Goal: Information Seeking & Learning: Check status

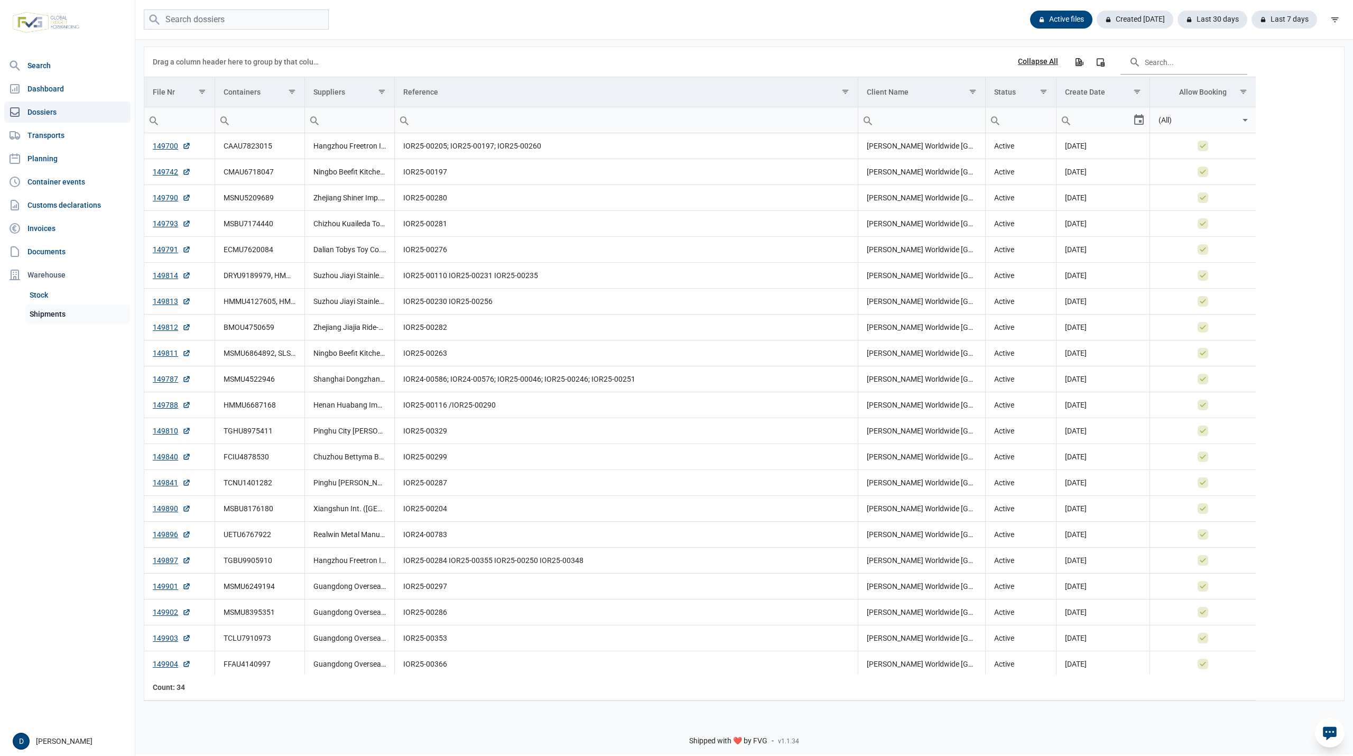
click at [53, 313] on link "Shipments" at bounding box center [77, 313] width 105 height 19
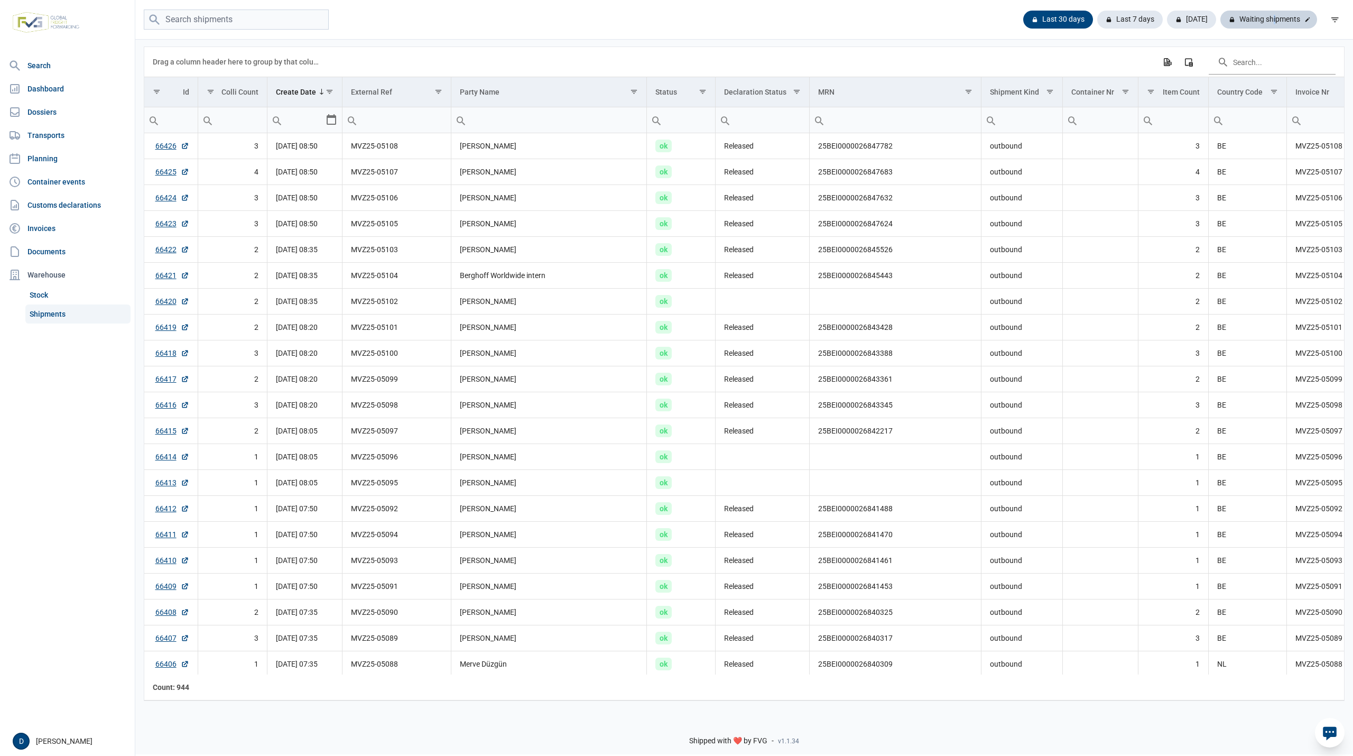
click at [1271, 18] on div "Waiting shipments" at bounding box center [1268, 20] width 97 height 18
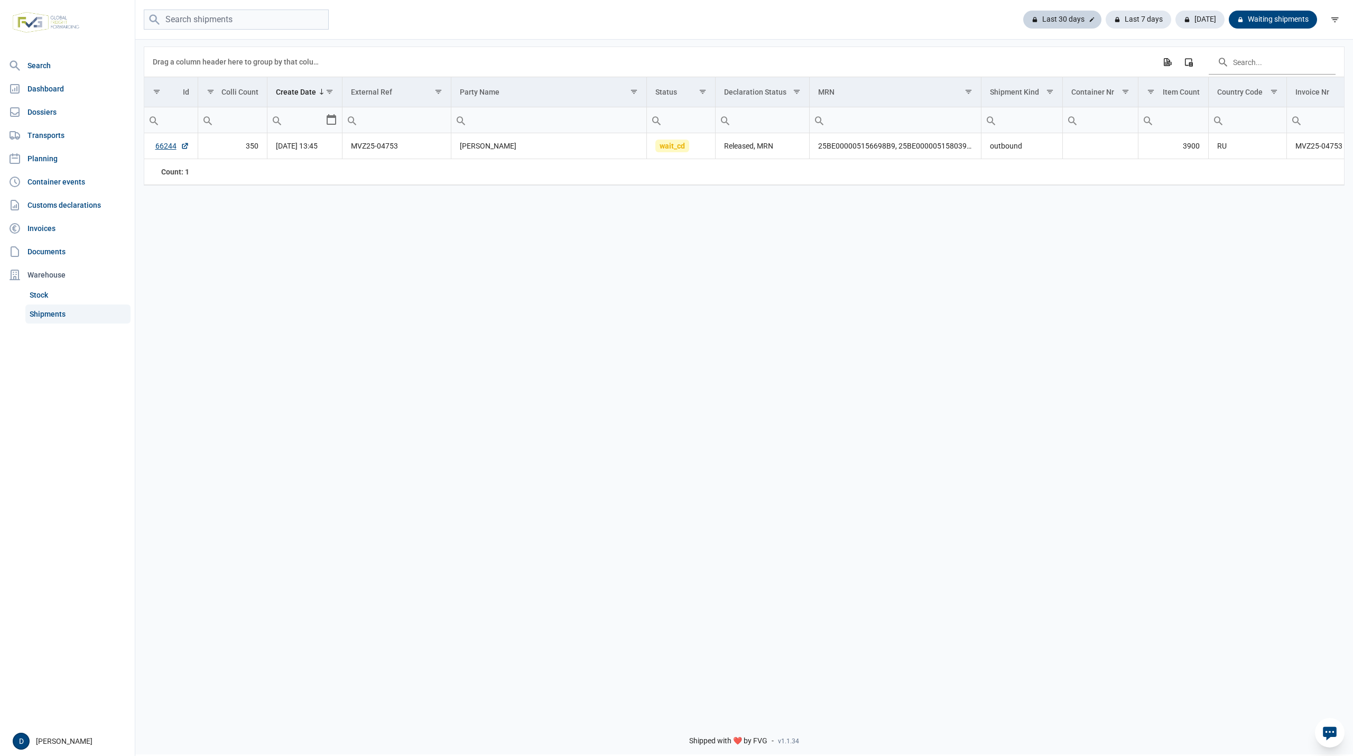
click at [1077, 18] on div "Last 30 days" at bounding box center [1062, 20] width 78 height 18
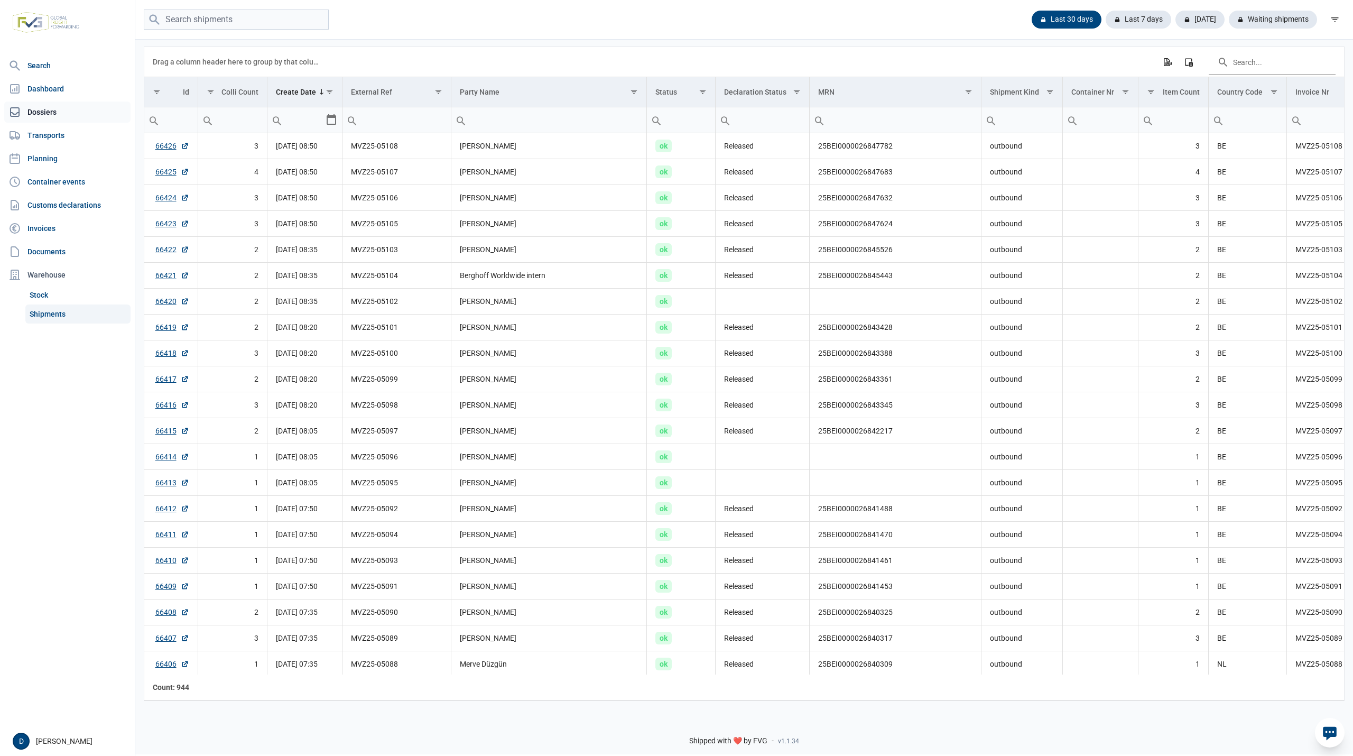
click at [30, 112] on link "Dossiers" at bounding box center [67, 111] width 126 height 21
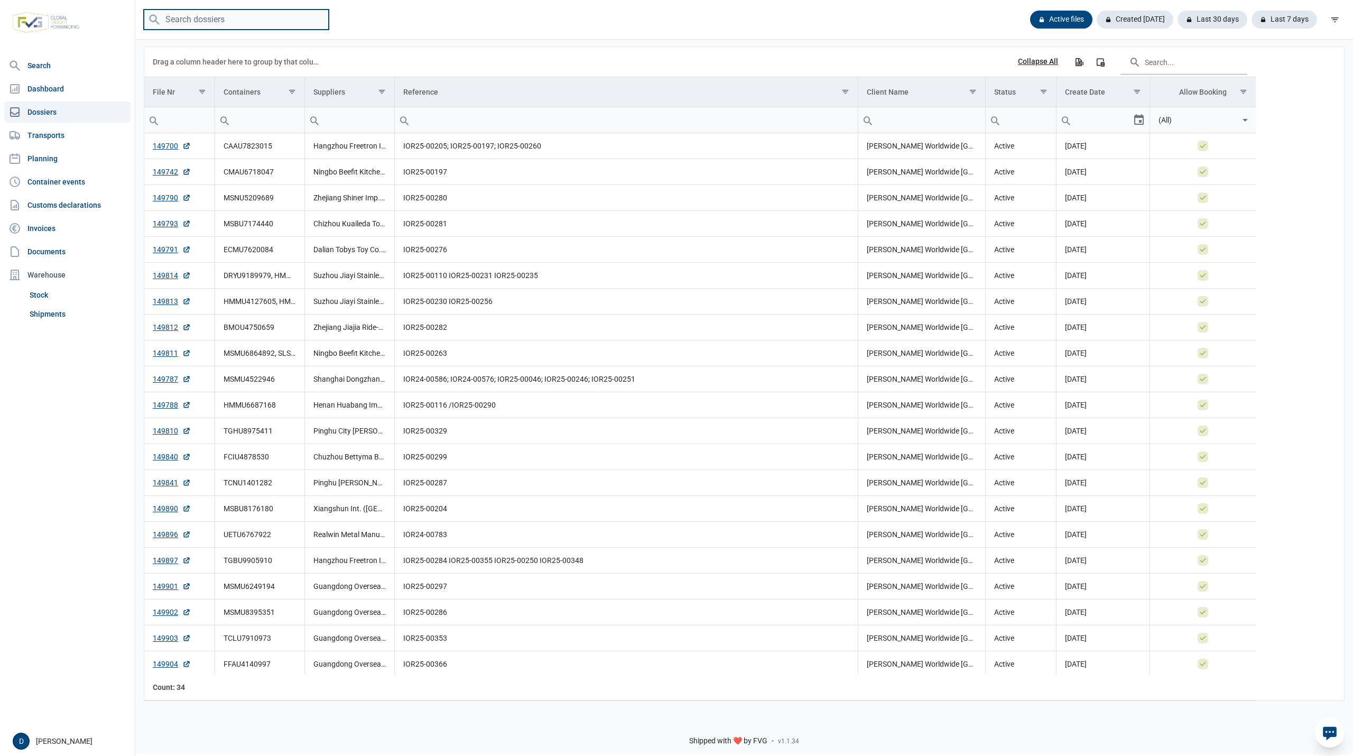
click at [206, 22] on input "search" at bounding box center [236, 20] width 185 height 21
paste input "TCNU1401282"
type input "TCNU1401282"
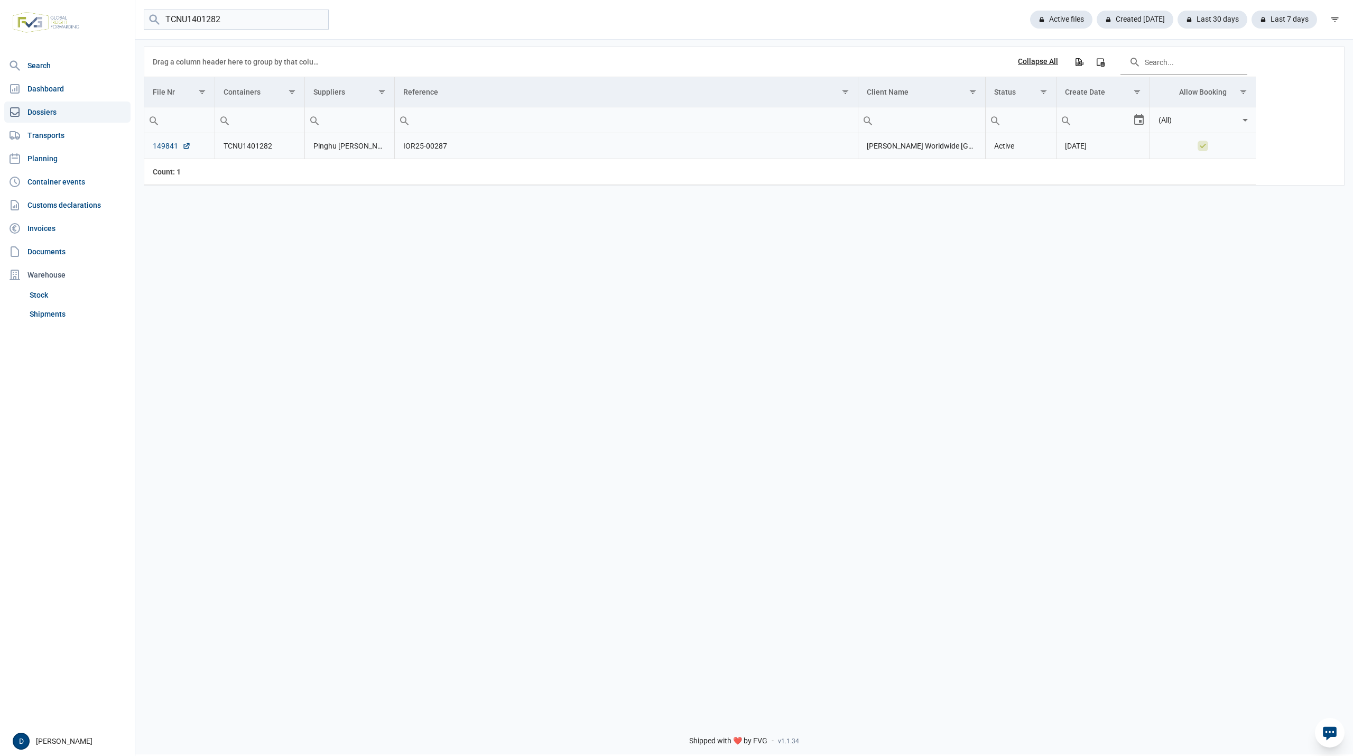
click at [164, 145] on link "149841" at bounding box center [172, 146] width 38 height 11
drag, startPoint x: 247, startPoint y: 20, endPoint x: 112, endPoint y: 20, distance: 135.3
click at [112, 20] on div "Search Dashboard Dossiers Transports Planning Container events Customs declarat…" at bounding box center [676, 376] width 1353 height 756
paste input "CMAU6718047"
type input "CMAU6718047"
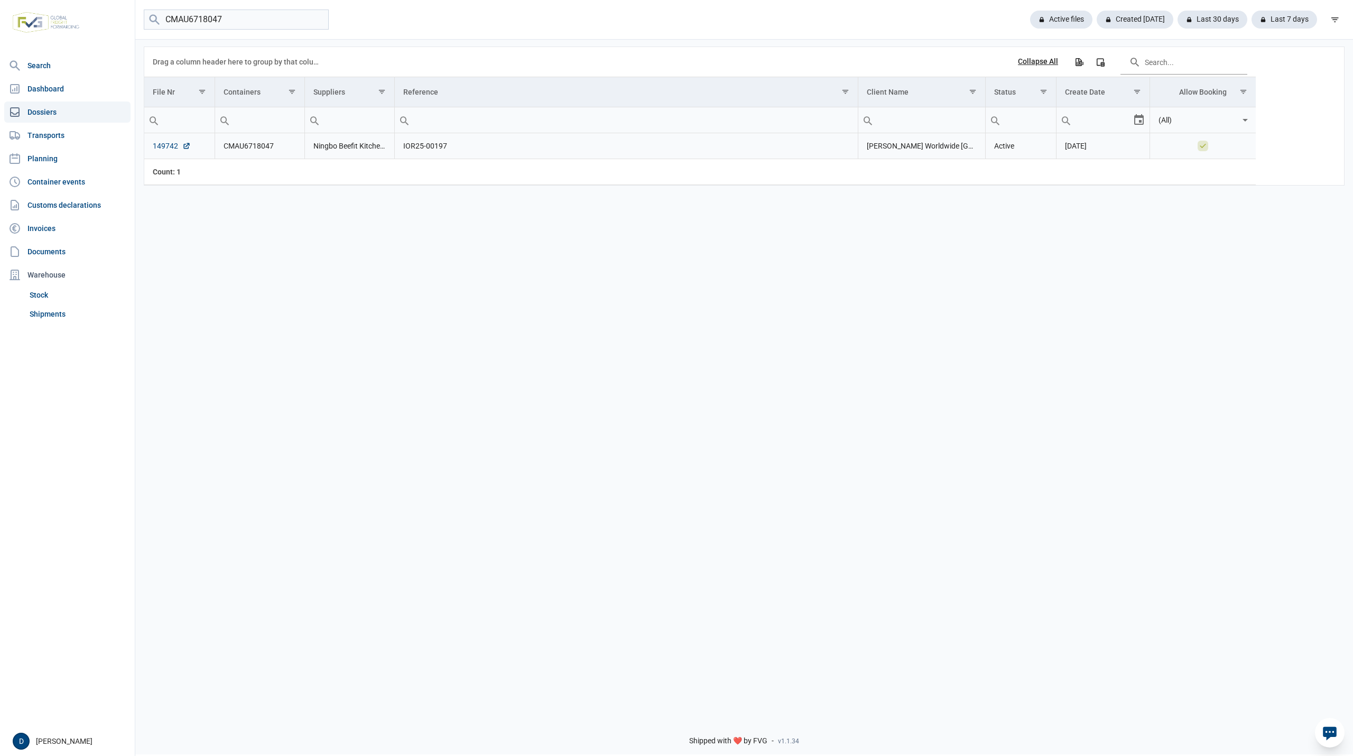
click at [165, 148] on link "149742" at bounding box center [172, 146] width 38 height 11
drag, startPoint x: 242, startPoint y: 19, endPoint x: 133, endPoint y: 25, distance: 108.5
click at [133, 25] on div "Search Dashboard Dossiers Transports Planning Container events Customs declarat…" at bounding box center [676, 376] width 1353 height 756
paste input "BMOU4750659"
click at [170, 146] on link "149812" at bounding box center [172, 146] width 38 height 11
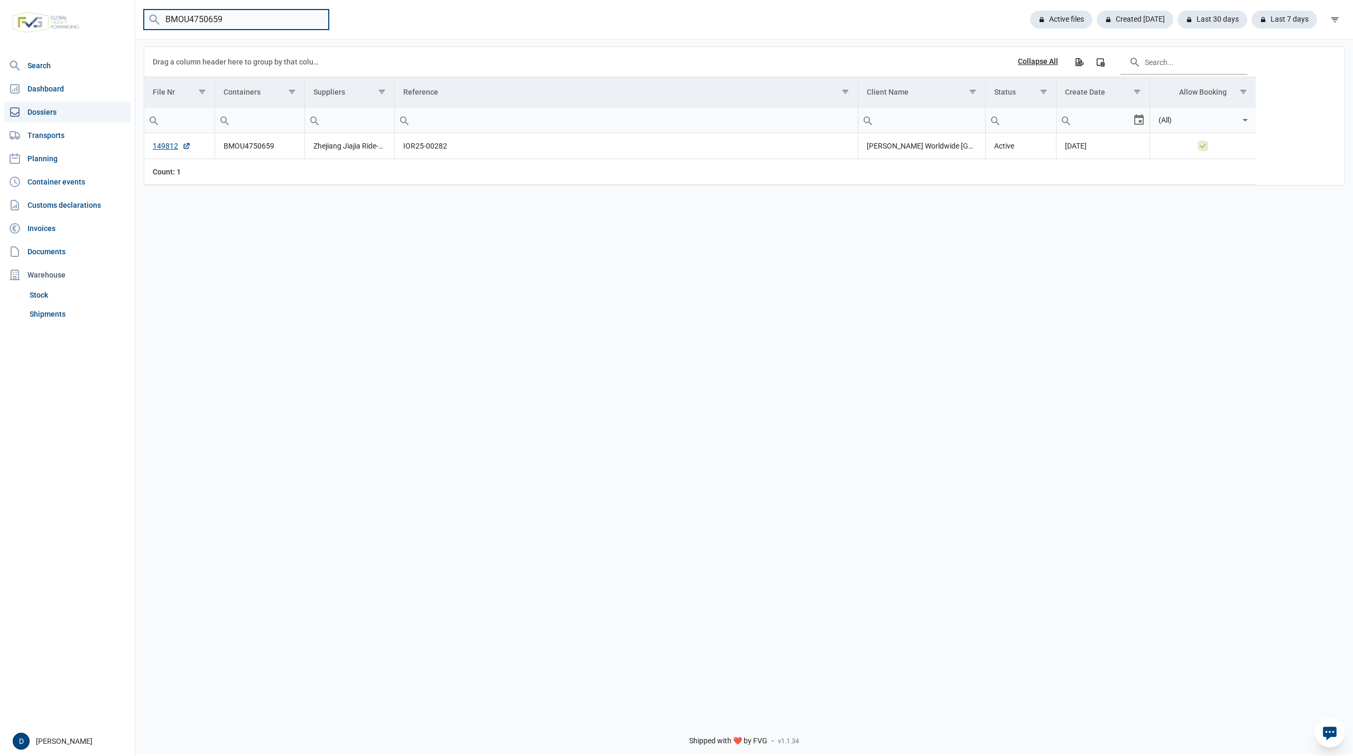
drag, startPoint x: 233, startPoint y: 20, endPoint x: 76, endPoint y: 27, distance: 156.6
click at [76, 27] on div "Search Dashboard Dossiers Transports Planning Container events Customs declarat…" at bounding box center [676, 376] width 1353 height 756
paste input "SLSU8007424"
type input "SLSU8007424"
click at [161, 151] on link "149811" at bounding box center [172, 146] width 38 height 11
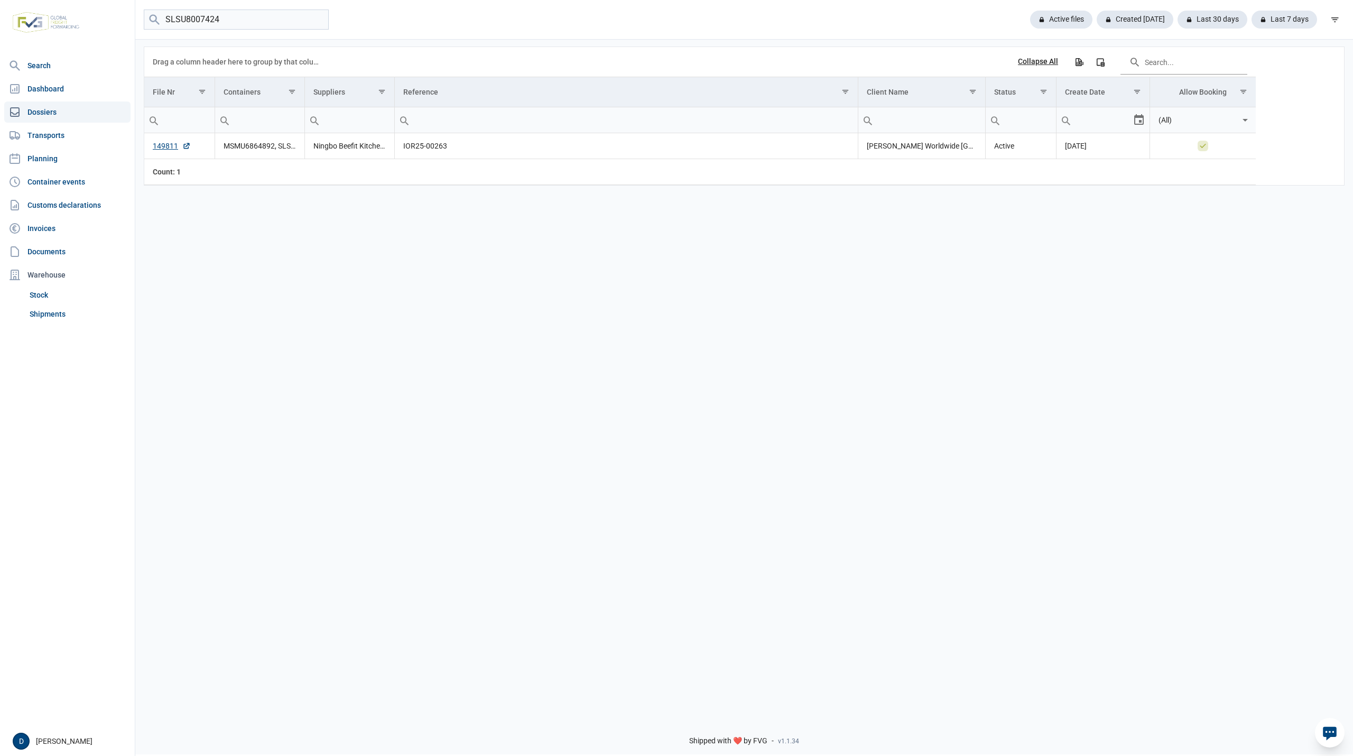
click at [64, 111] on link "Dossiers" at bounding box center [67, 111] width 126 height 21
drag, startPoint x: 242, startPoint y: 15, endPoint x: 115, endPoint y: 24, distance: 127.2
click at [115, 24] on div "Search Dashboard Dossiers Transports Planning Container events Customs declarat…" at bounding box center [676, 376] width 1353 height 756
click at [162, 145] on link "149811" at bounding box center [172, 146] width 38 height 11
click at [30, 314] on link "Shipments" at bounding box center [77, 313] width 105 height 19
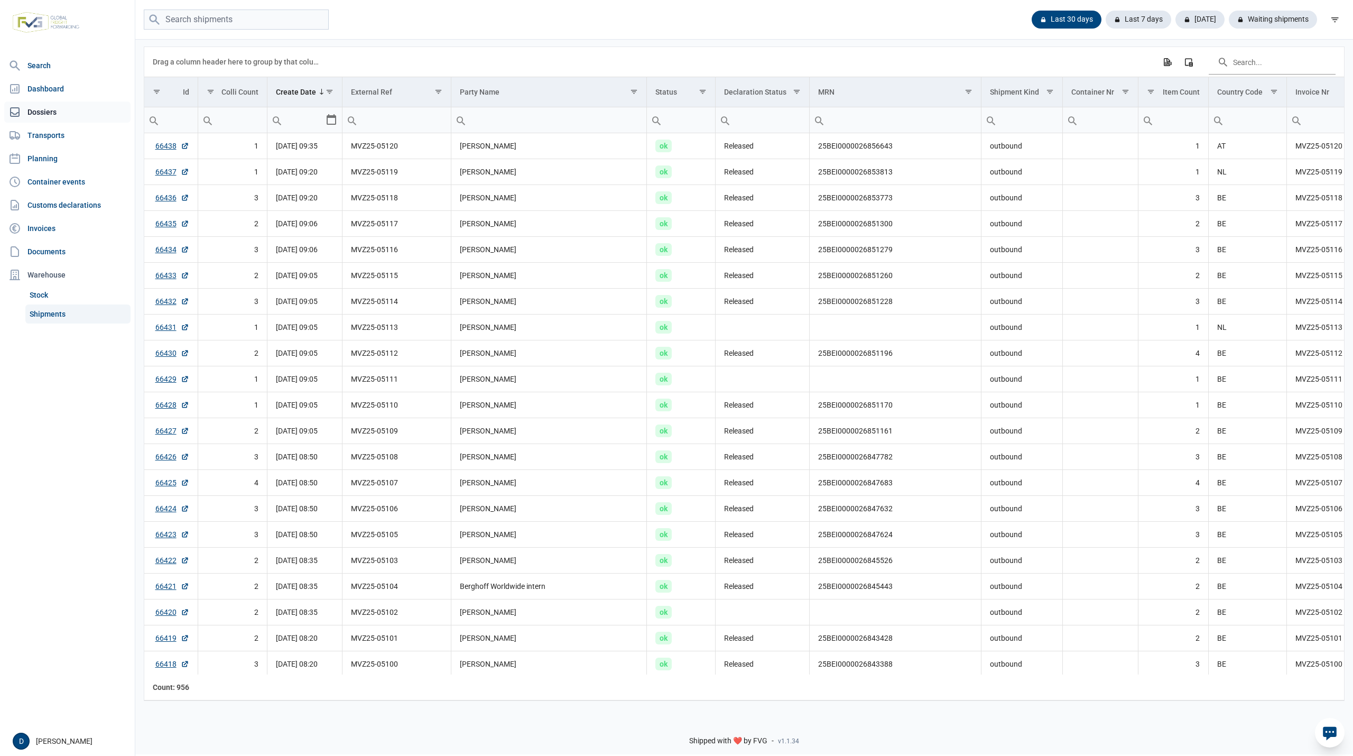
click at [36, 109] on link "Dossiers" at bounding box center [67, 111] width 126 height 21
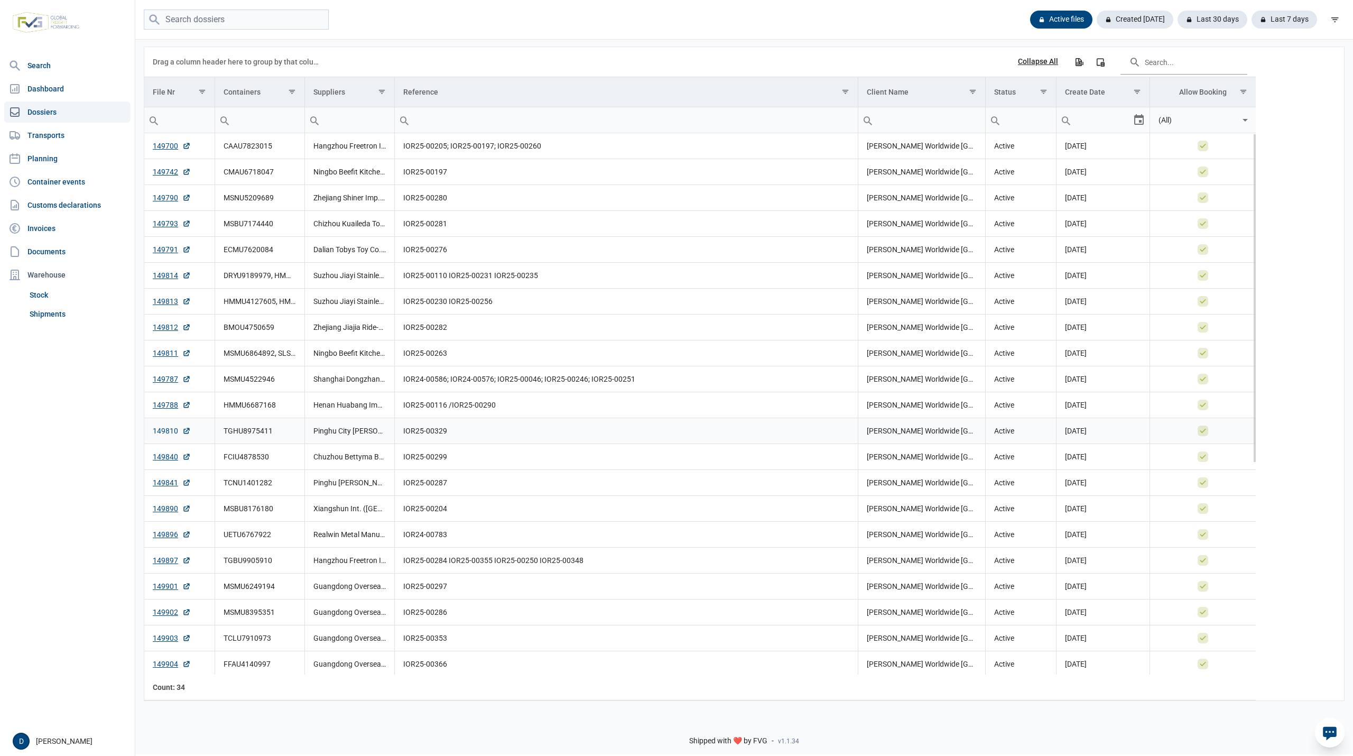
click at [165, 436] on link "149810" at bounding box center [172, 430] width 38 height 11
click at [191, 18] on input "search" at bounding box center [236, 20] width 185 height 21
paste input "MSMU4522946"
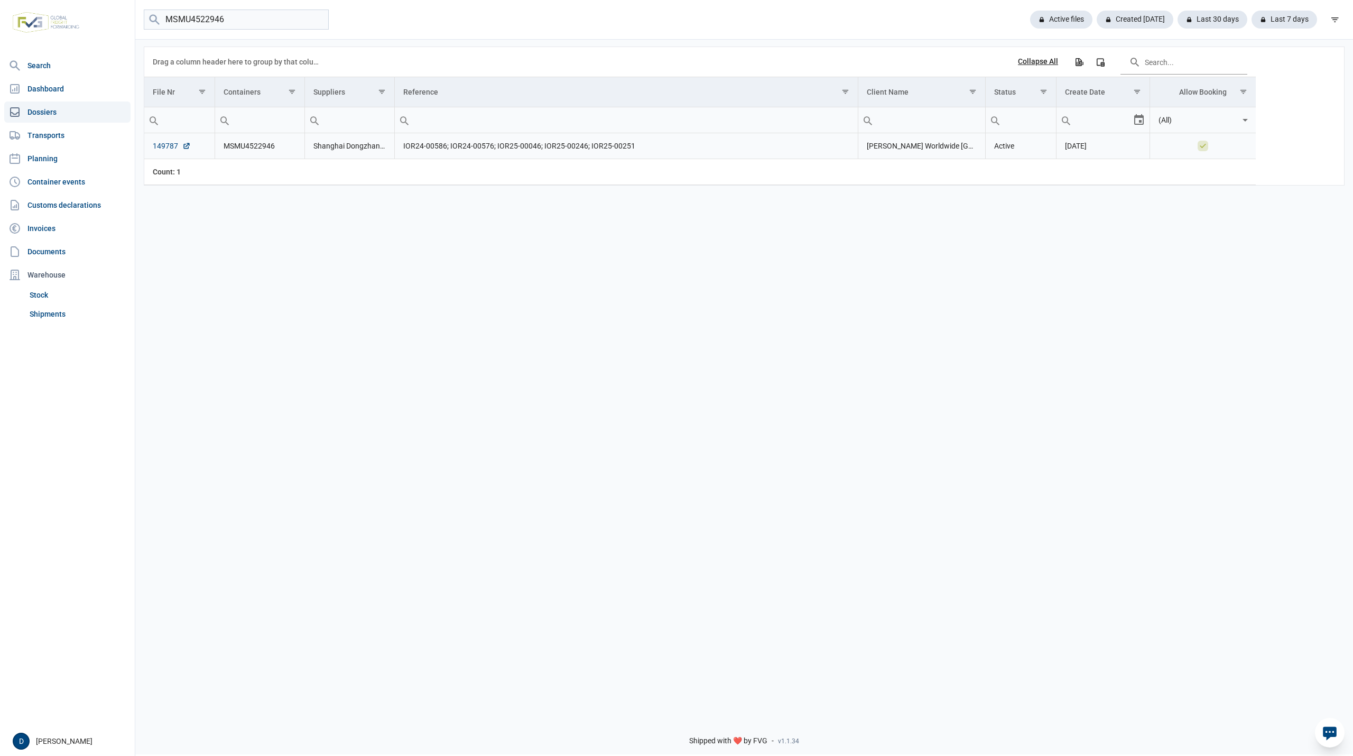
click at [159, 146] on link "149787" at bounding box center [172, 146] width 38 height 11
drag, startPoint x: 249, startPoint y: 18, endPoint x: 187, endPoint y: 26, distance: 63.5
click at [194, 26] on input "MSMU4522946" at bounding box center [236, 20] width 185 height 21
type input "M"
type input "149840"
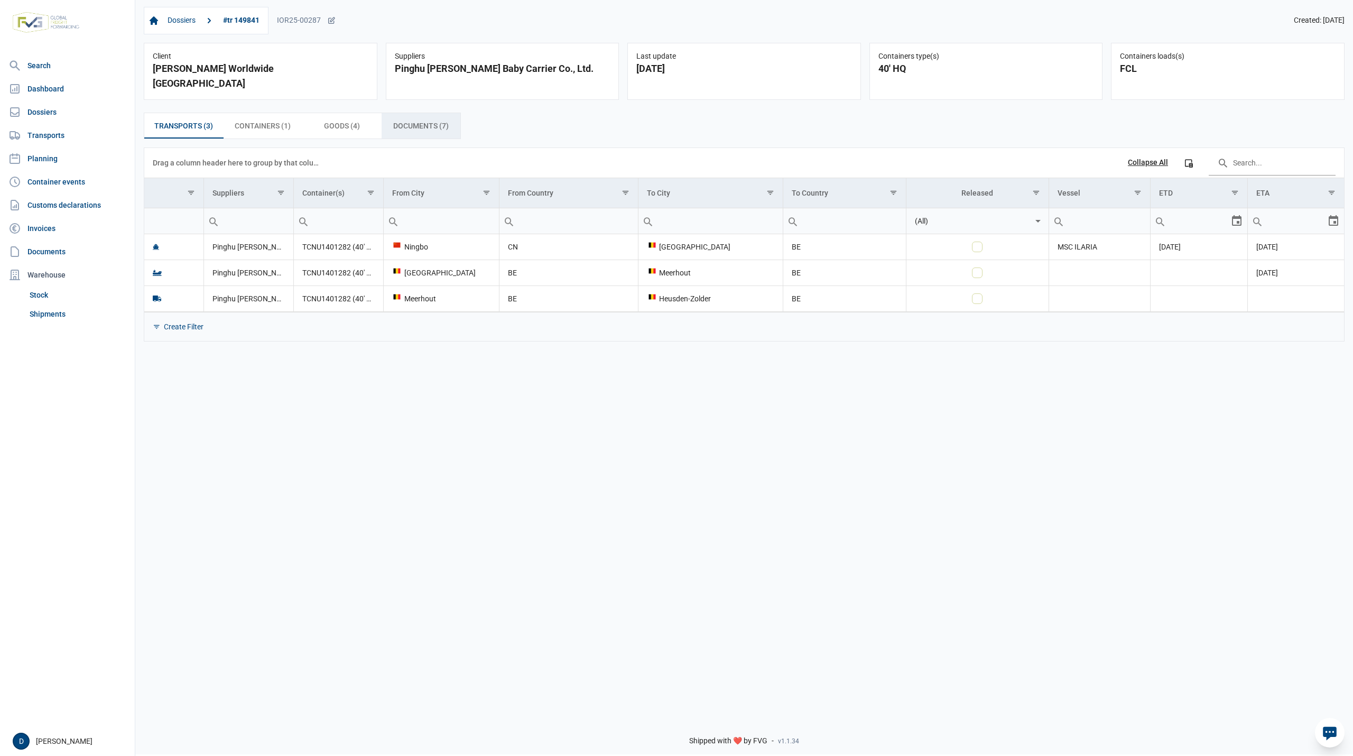
click at [406, 119] on span "Documents (7) Documents (7)" at bounding box center [420, 125] width 55 height 13
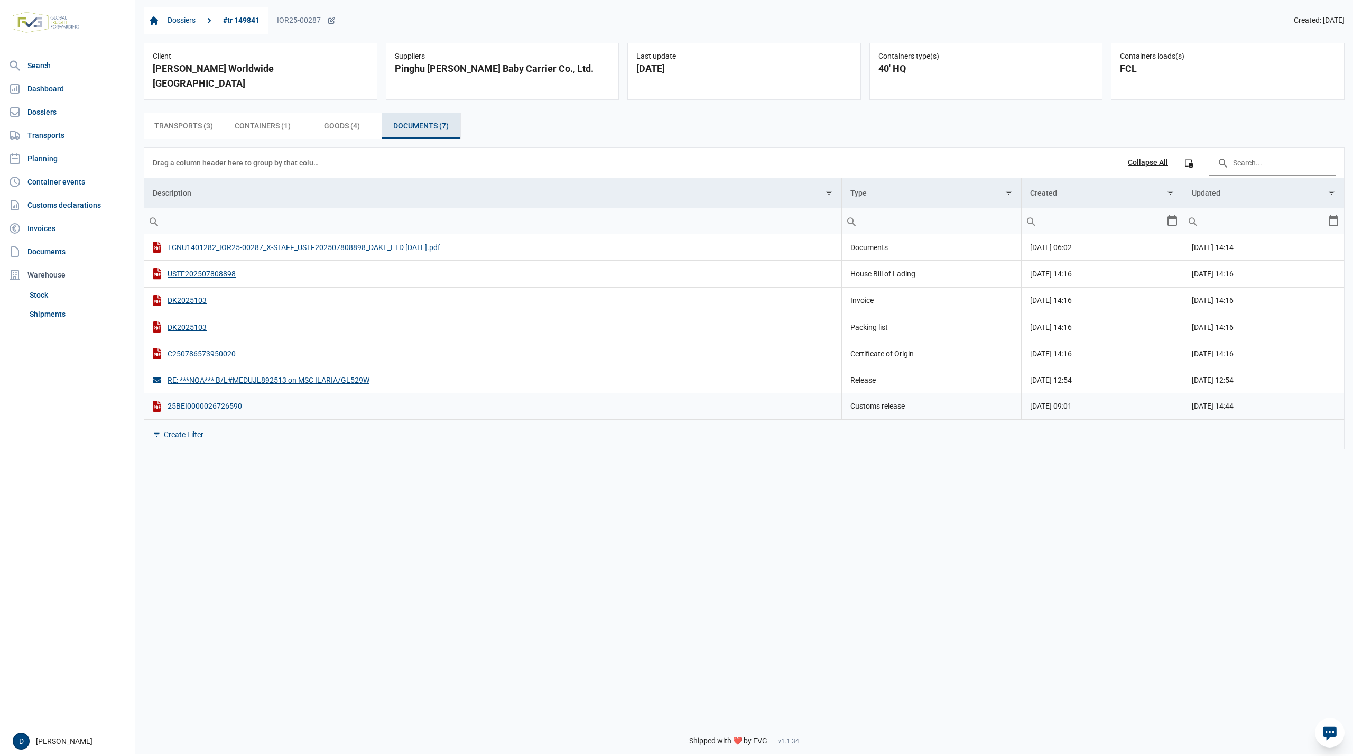
click at [204, 401] on div "25BEI0000026726590" at bounding box center [493, 406] width 680 height 11
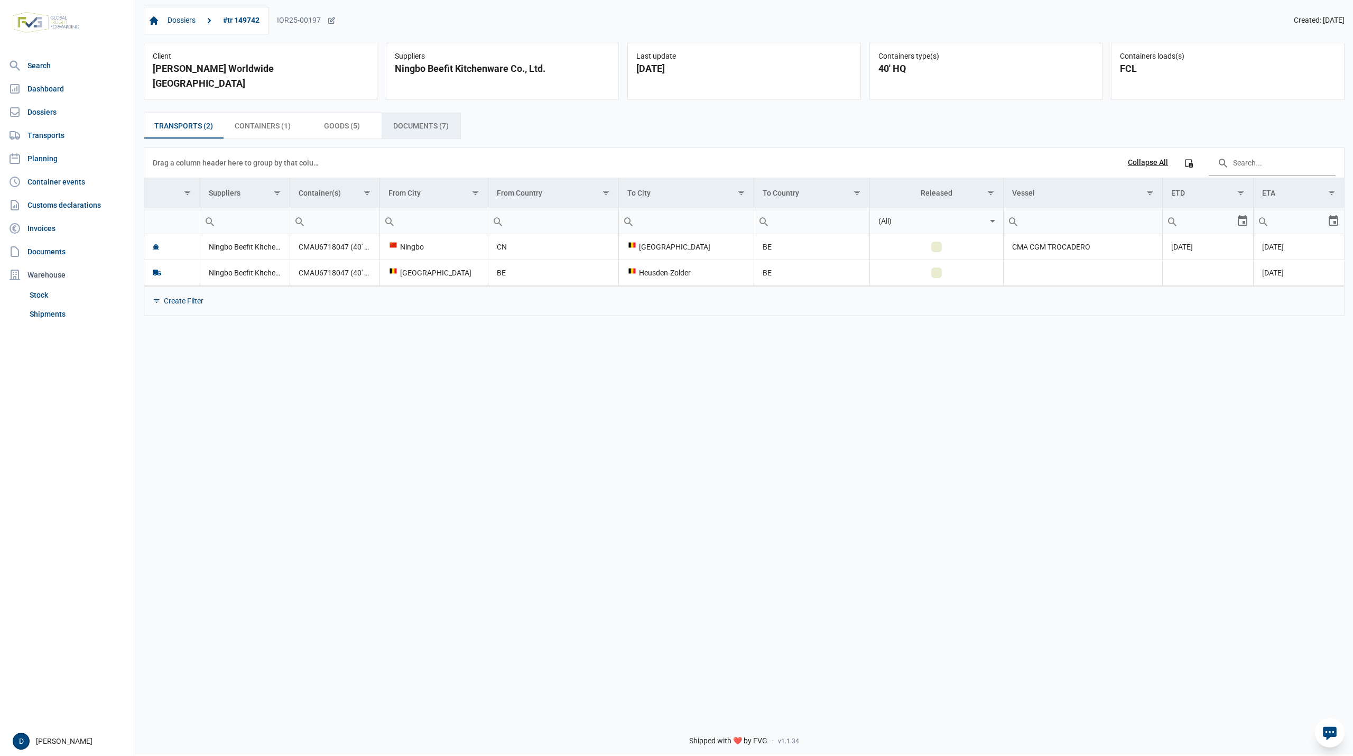
click at [414, 119] on span "Documents (7) Documents (7)" at bounding box center [420, 125] width 55 height 13
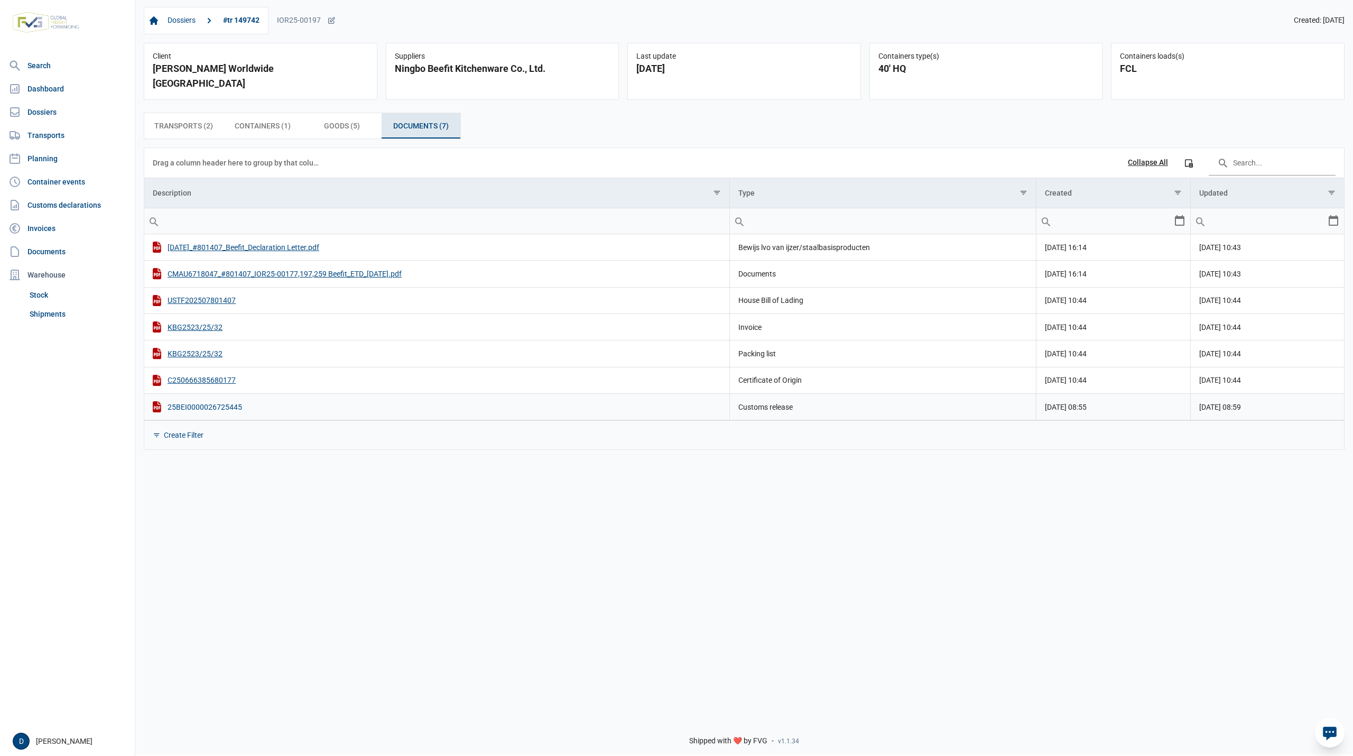
click at [201, 401] on div "25BEI0000026725445" at bounding box center [437, 406] width 568 height 11
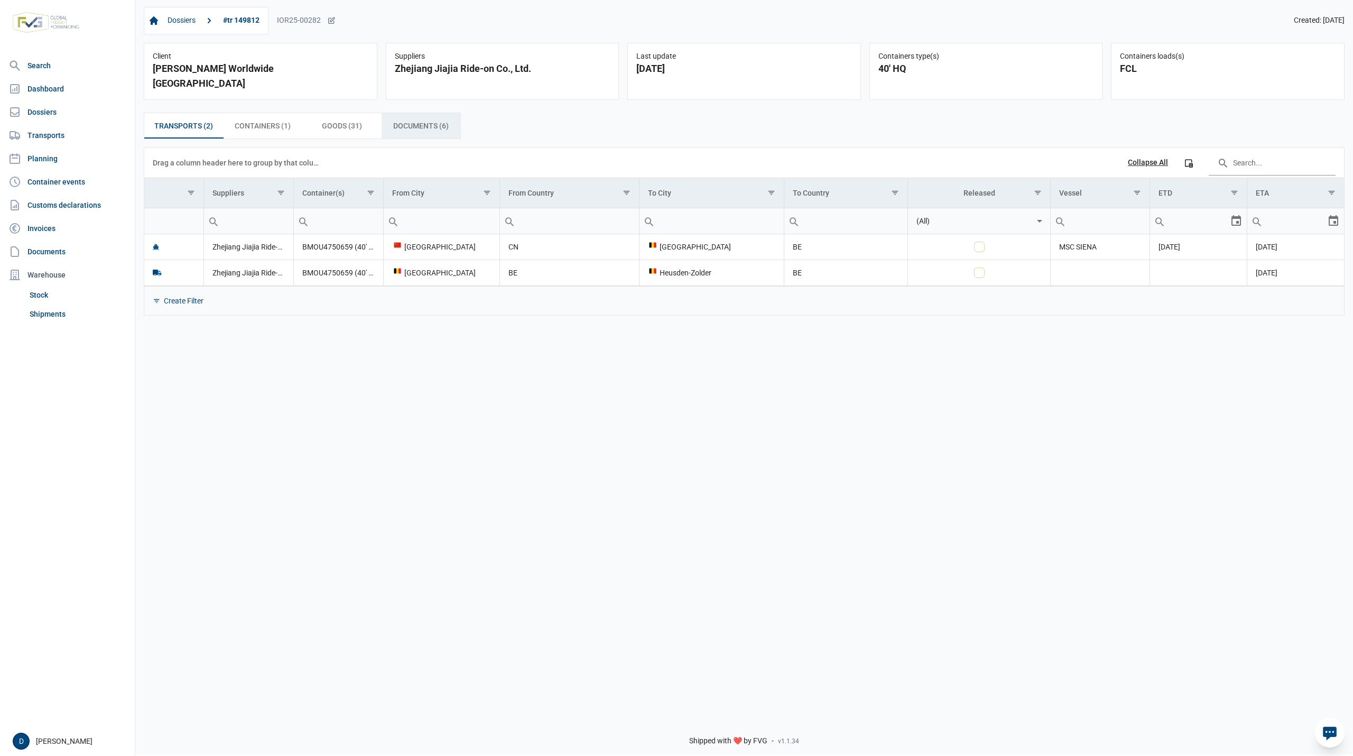
click at [438, 119] on span "Documents (6) Documents (6)" at bounding box center [420, 125] width 55 height 13
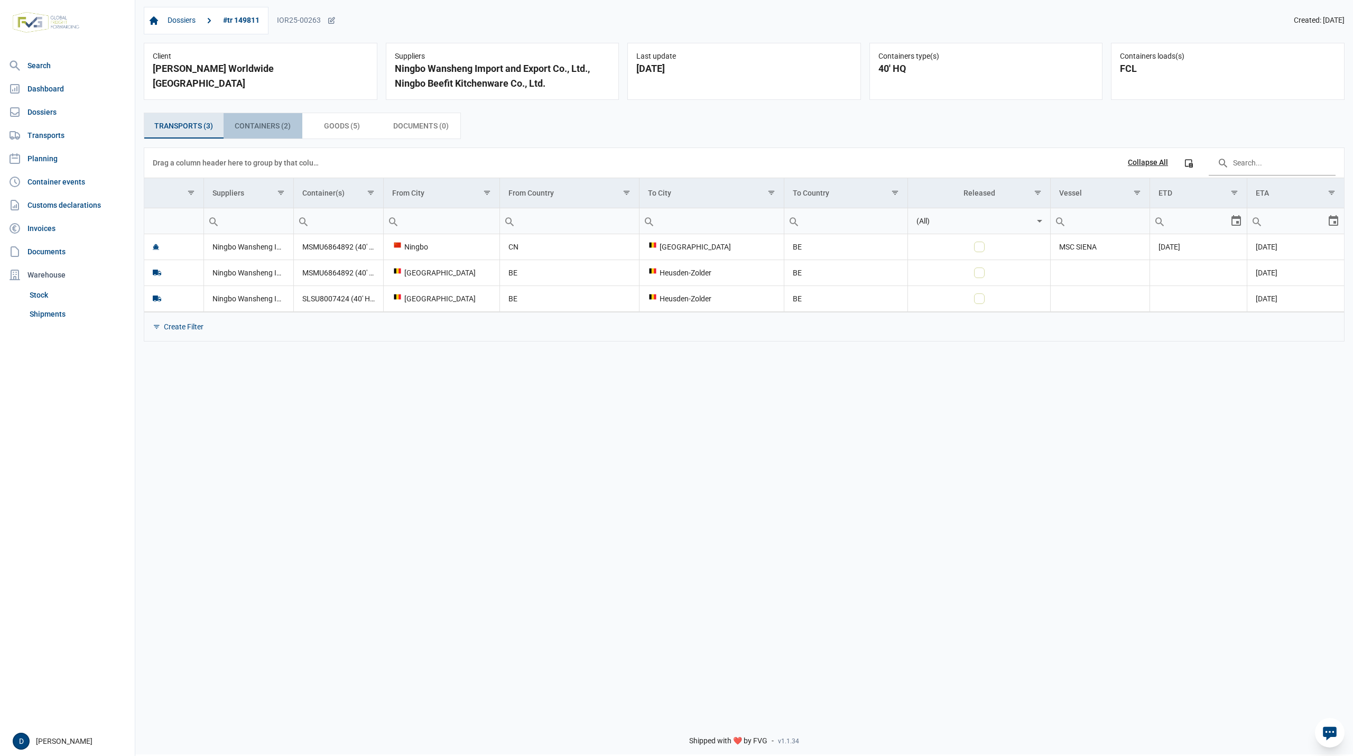
click at [286, 127] on span "Containers (2) Containers (2)" at bounding box center [263, 125] width 56 height 13
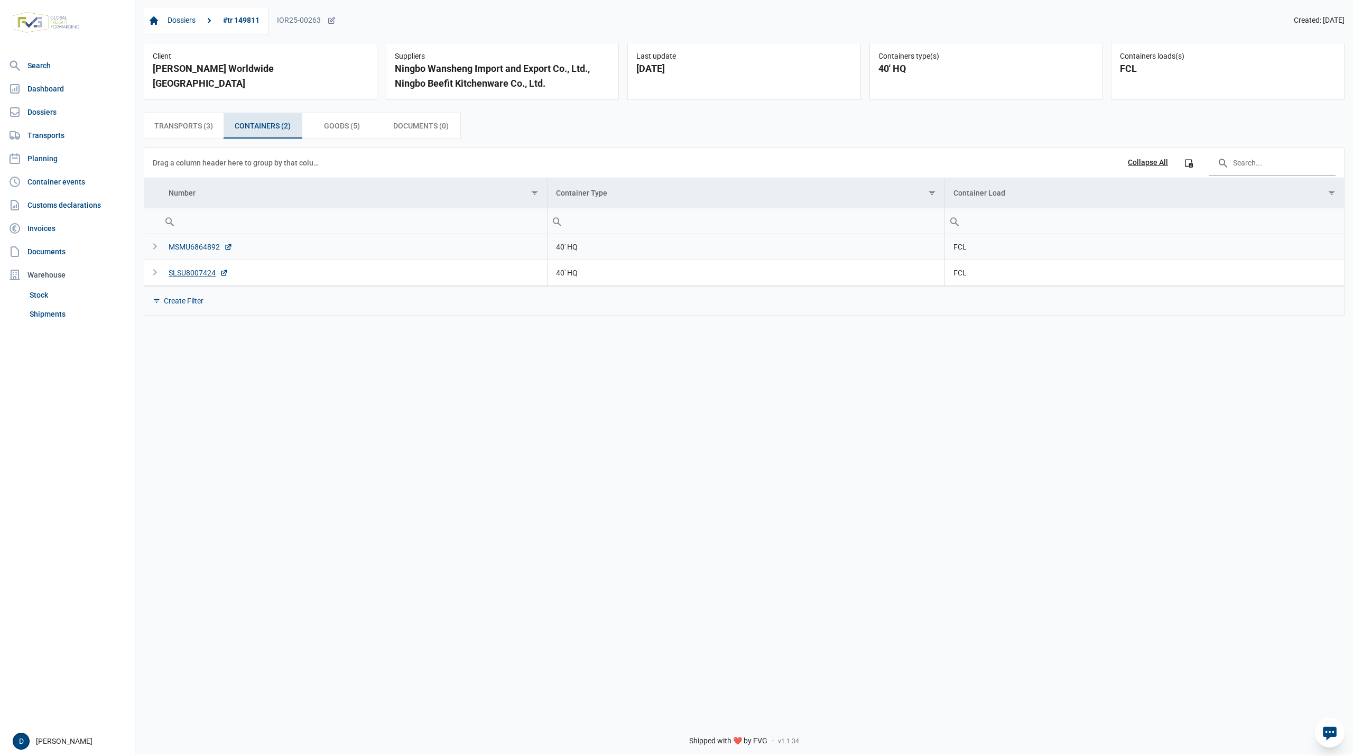
click at [200, 246] on div "MSMU6864892" at bounding box center [201, 247] width 64 height 11
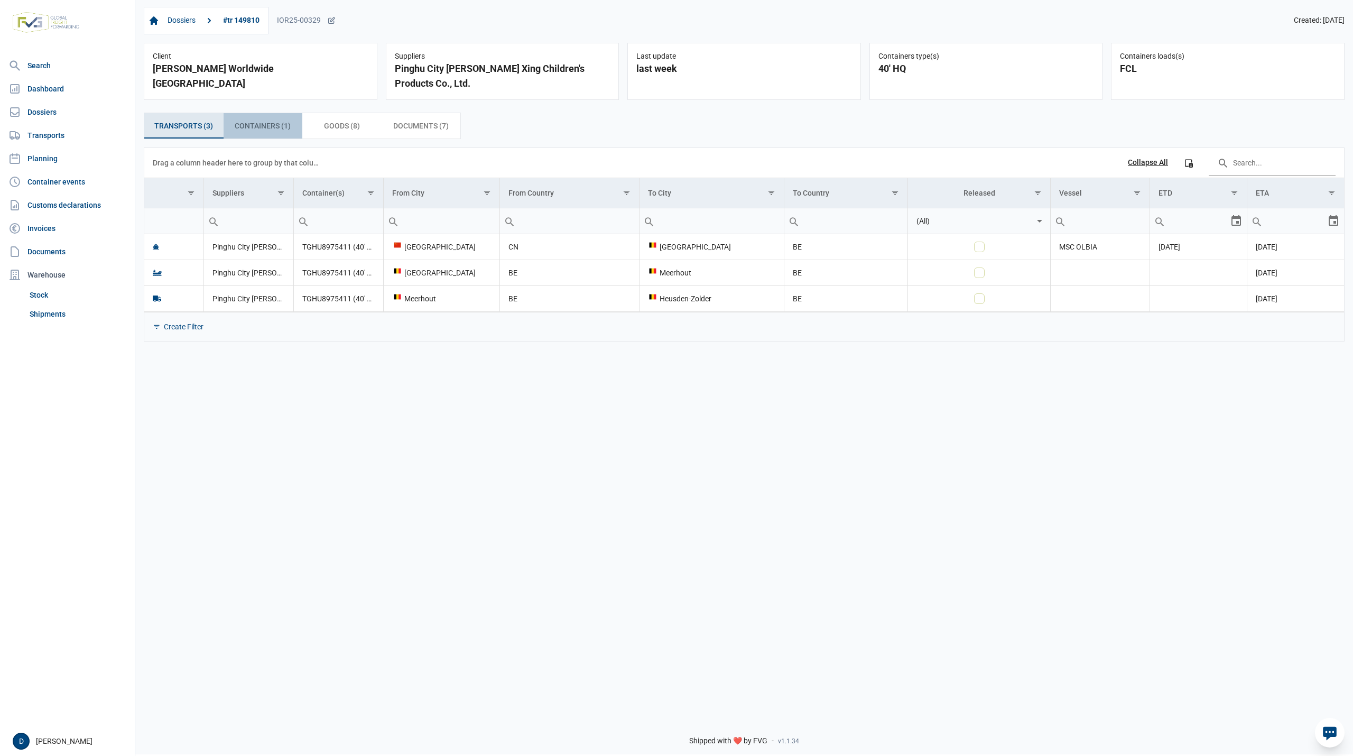
click at [261, 127] on span "Containers (1) Containers (1)" at bounding box center [263, 125] width 56 height 13
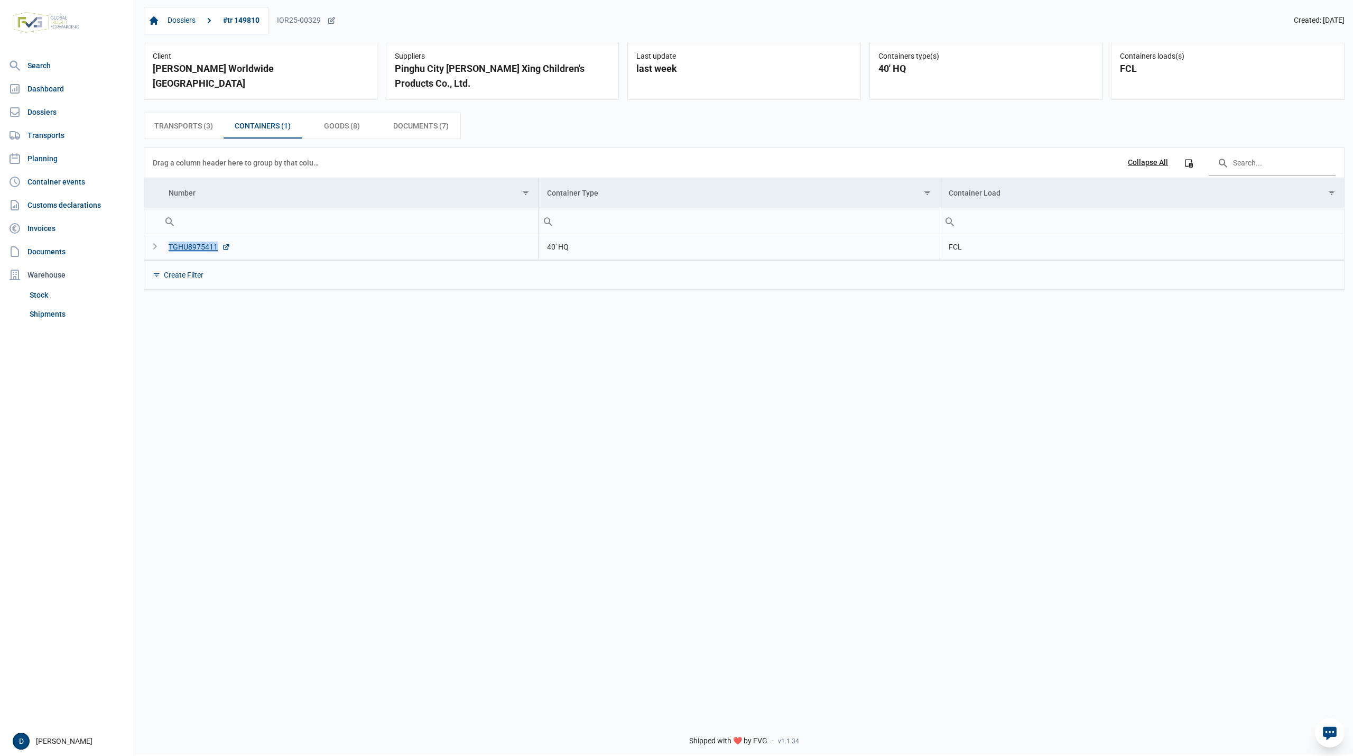
drag, startPoint x: 168, startPoint y: 256, endPoint x: 194, endPoint y: 256, distance: 26.4
click at [194, 256] on td "TGHU8975411" at bounding box center [349, 247] width 378 height 26
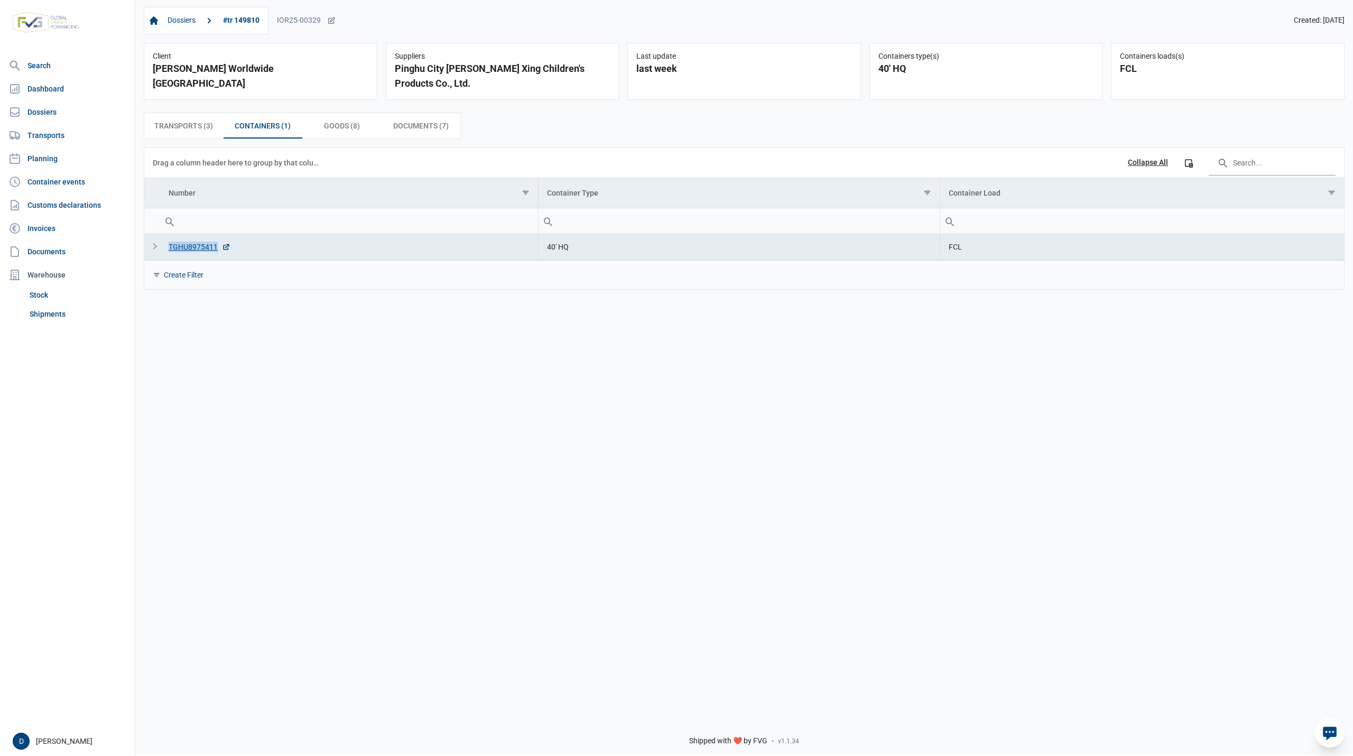
copy div "TGHU8975411"
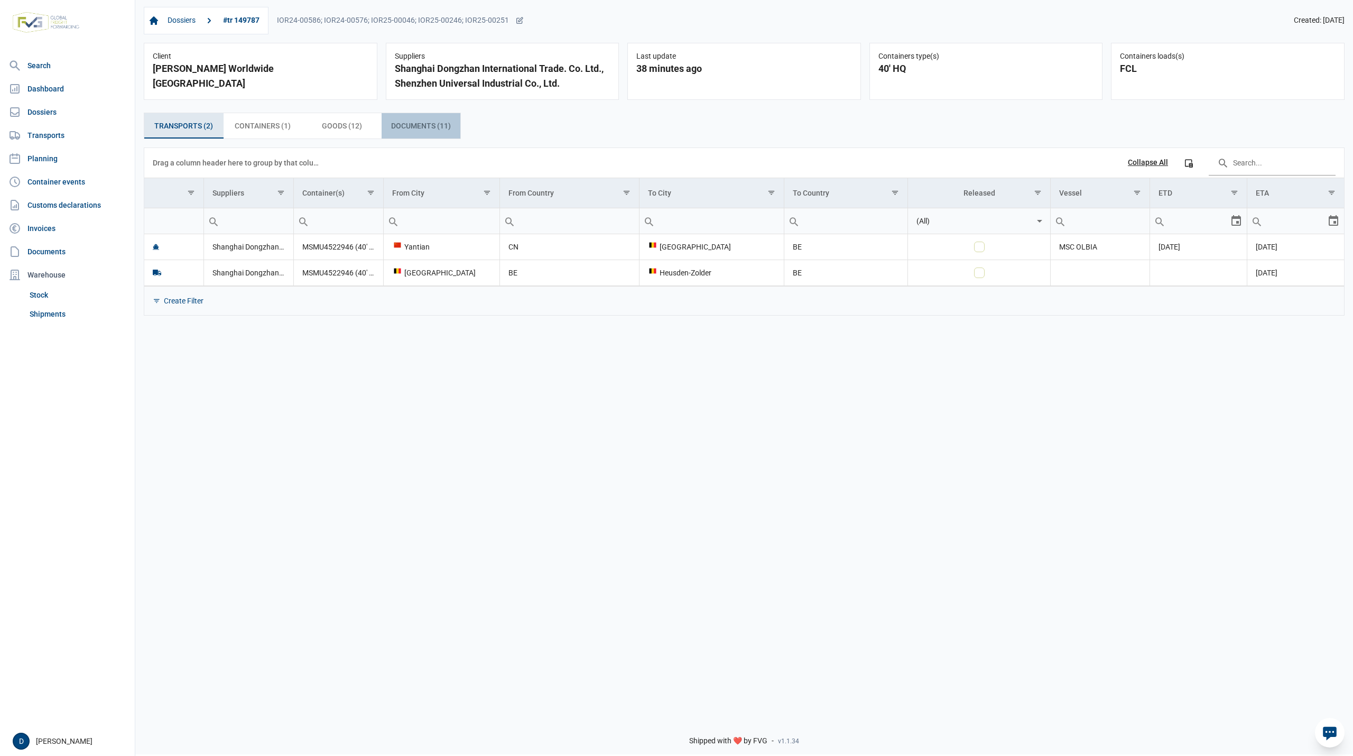
click at [414, 130] on span "Documents (11) Documents (11)" at bounding box center [421, 125] width 60 height 13
